Goal: Find specific page/section: Find specific page/section

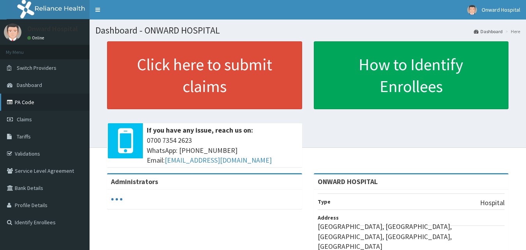
click at [28, 101] on link "PA Code" at bounding box center [45, 101] width 90 height 17
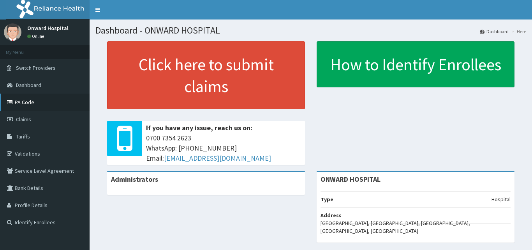
click at [31, 103] on link "PA Code" at bounding box center [45, 101] width 90 height 17
click at [34, 103] on link "PA Code" at bounding box center [45, 101] width 90 height 17
click at [34, 102] on link "PA Code" at bounding box center [45, 101] width 90 height 17
click at [45, 105] on link "PA Code" at bounding box center [45, 101] width 90 height 17
